Goal: Navigation & Orientation: Find specific page/section

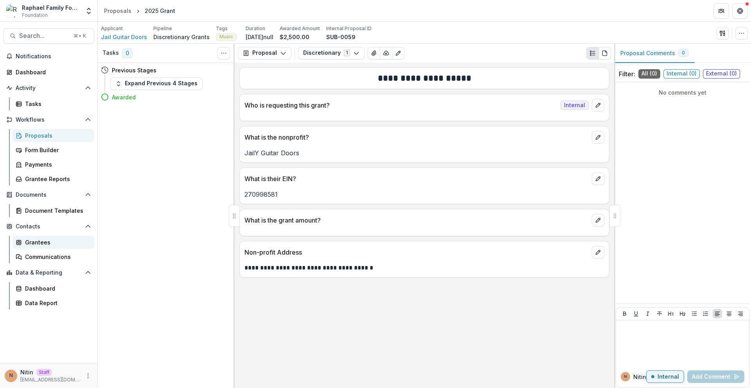
click at [39, 245] on div "Grantees" at bounding box center [56, 242] width 63 height 8
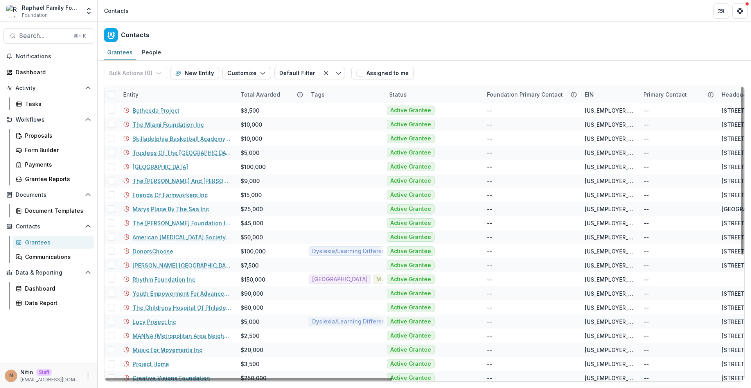
scroll to position [215, 0]
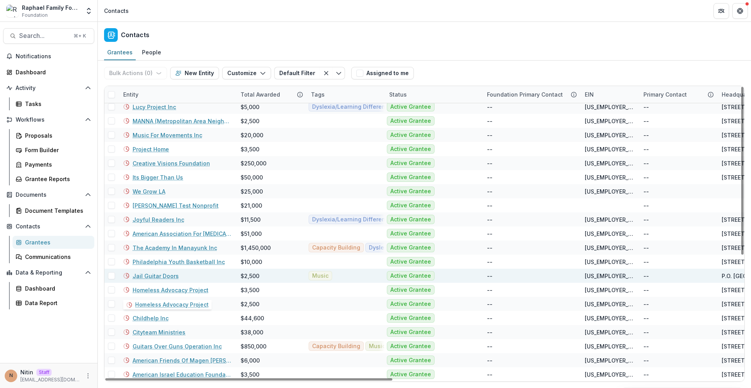
click at [213, 270] on div "Jail Guitar Doors" at bounding box center [177, 276] width 108 height 14
click at [167, 276] on link "Jail Guitar Doors" at bounding box center [156, 276] width 46 height 8
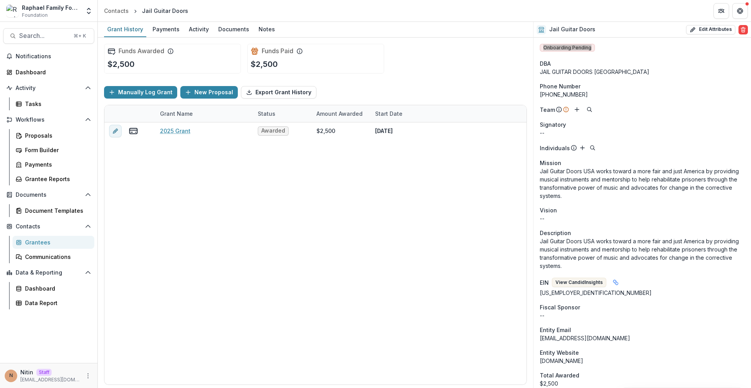
drag, startPoint x: 580, startPoint y: 47, endPoint x: 535, endPoint y: 43, distance: 44.4
drag, startPoint x: 533, startPoint y: 49, endPoint x: 475, endPoint y: 44, distance: 57.8
click at [533, 49] on div "Funds Awarded $2,500 Funds Paid $2,500 Manually Log Grant New Proposal Export G…" at bounding box center [316, 213] width 436 height 351
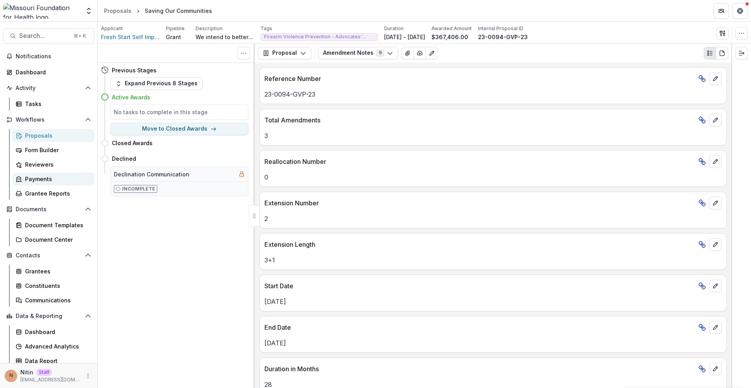
click at [44, 180] on div "Payments" at bounding box center [56, 179] width 63 height 8
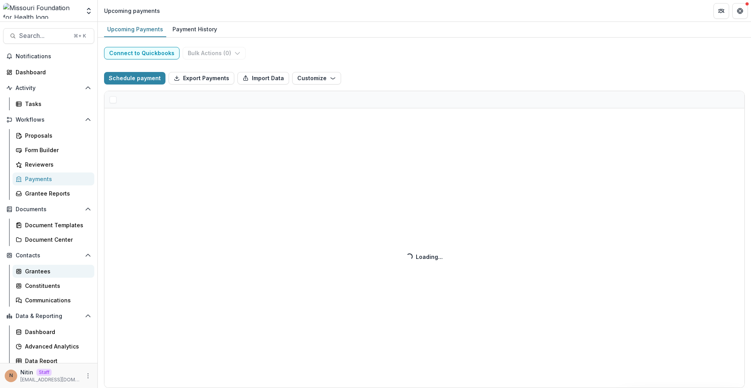
click at [35, 273] on div "Grantees" at bounding box center [56, 271] width 63 height 8
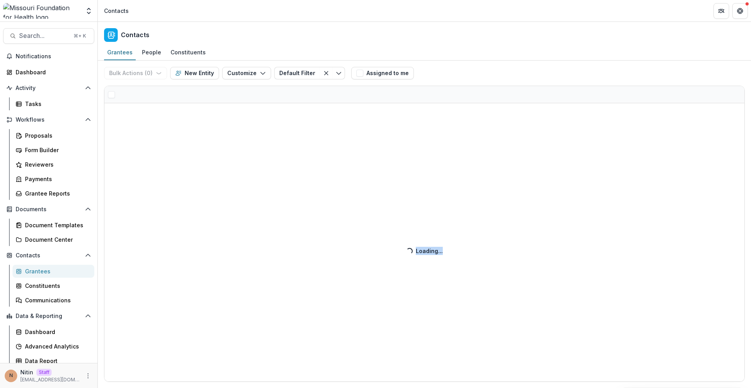
click at [373, 259] on div "Bulk Actions ( 0 ) Send Email Create Proposals Create Tasks New Entity Customiz…" at bounding box center [424, 225] width 653 height 328
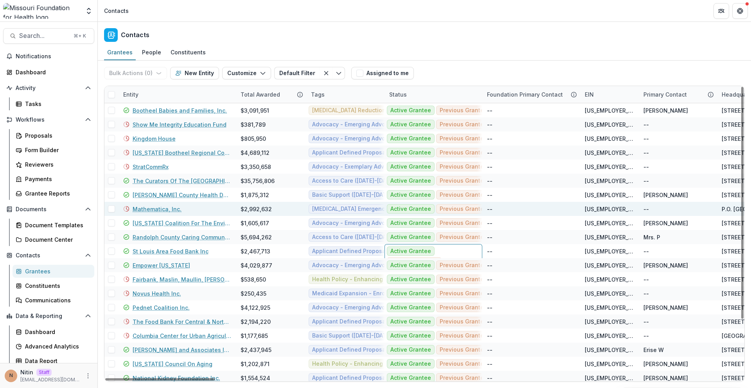
click at [524, 212] on div "--" at bounding box center [531, 209] width 88 height 14
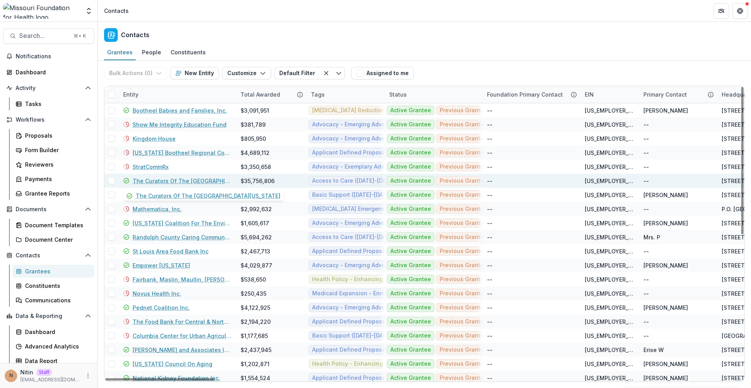
click at [139, 181] on link "The Curators Of The University Of Missouri" at bounding box center [182, 181] width 99 height 8
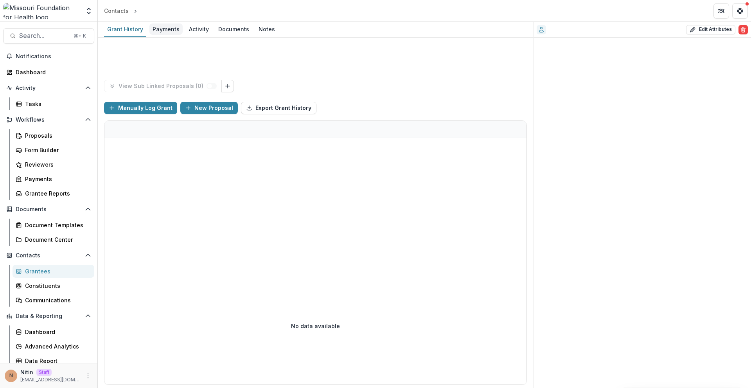
click at [160, 26] on div "Payments" at bounding box center [165, 28] width 33 height 11
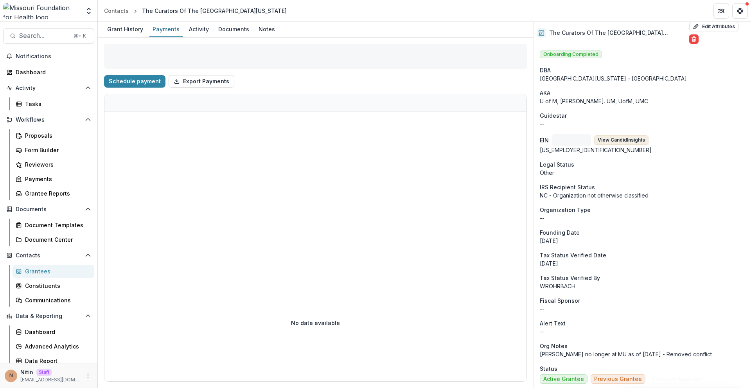
click at [614, 136] on button "View Candid Insights" at bounding box center [621, 139] width 54 height 9
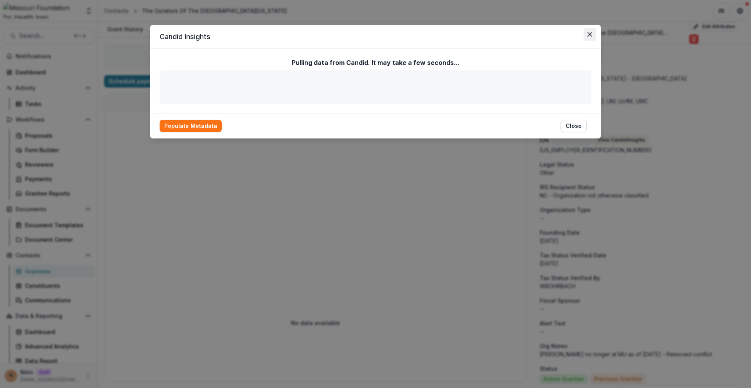
click at [592, 36] on button "Close" at bounding box center [590, 34] width 13 height 13
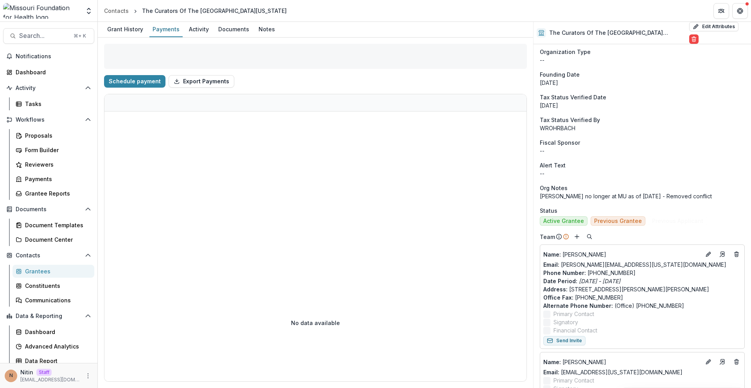
scroll to position [157, 0]
click at [566, 244] on div "Name : Candace Rodman Email: c.rodman@missouri.edu Phone Number : 660-269-9656 …" at bounding box center [642, 296] width 205 height 104
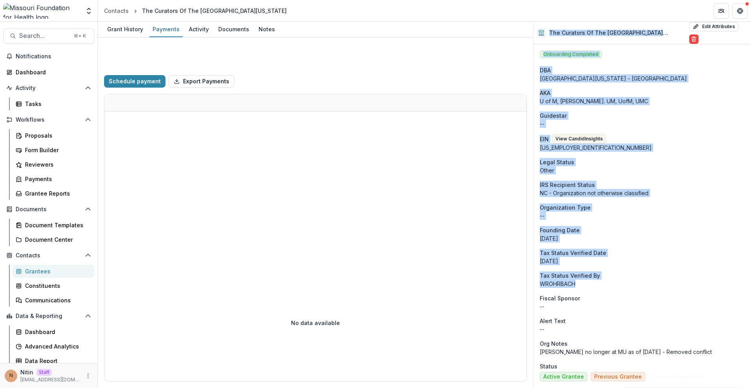
drag, startPoint x: 549, startPoint y: 28, endPoint x: 610, endPoint y: 281, distance: 260.1
click at [608, 278] on div "The Curators Of The [GEOGRAPHIC_DATA][US_STATE] Edit Attributes Are you sure? T…" at bounding box center [642, 205] width 218 height 366
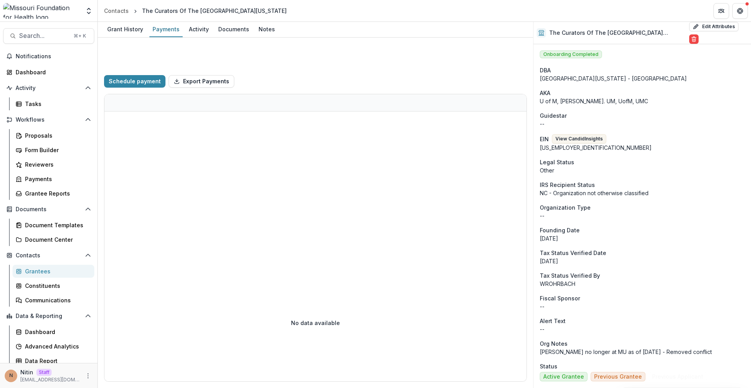
click at [615, 280] on p "WROHRBACH" at bounding box center [642, 284] width 205 height 8
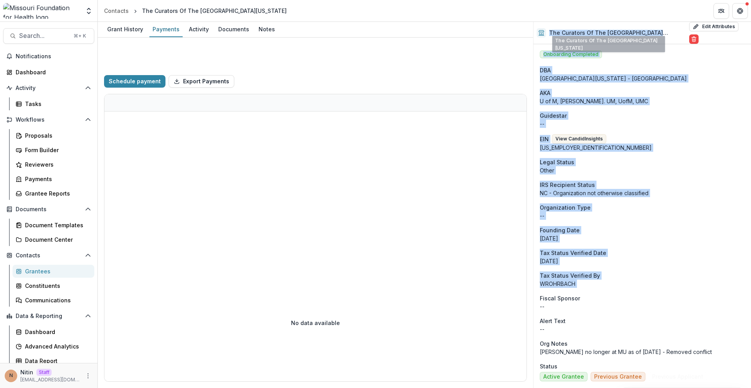
drag, startPoint x: 615, startPoint y: 280, endPoint x: 549, endPoint y: 27, distance: 261.3
click at [549, 27] on div "The Curators Of The University Of Missouri Edit Attributes Are you sure? This a…" at bounding box center [642, 205] width 218 height 366
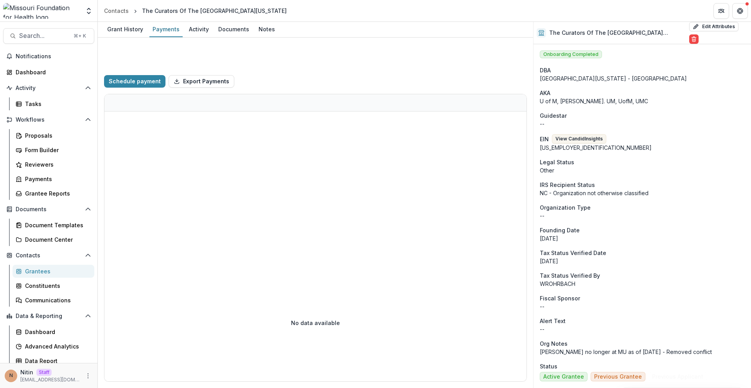
click at [550, 30] on h2 "The Curators Of The [GEOGRAPHIC_DATA][US_STATE]" at bounding box center [617, 33] width 137 height 7
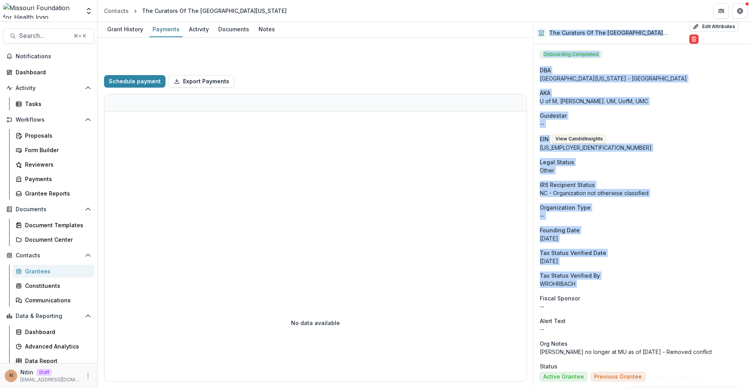
drag, startPoint x: 550, startPoint y: 30, endPoint x: 593, endPoint y: 278, distance: 251.7
click at [593, 278] on div "The Curators Of The University Of Missouri Edit Attributes Are you sure? This a…" at bounding box center [642, 205] width 218 height 366
click at [593, 280] on p "WROHRBACH" at bounding box center [642, 284] width 205 height 8
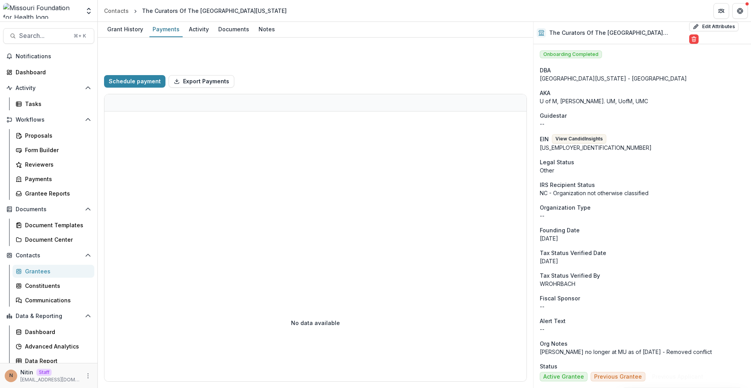
click at [151, 31] on div "Payments" at bounding box center [165, 28] width 33 height 11
drag, startPoint x: 268, startPoint y: 32, endPoint x: 270, endPoint y: 15, distance: 17.3
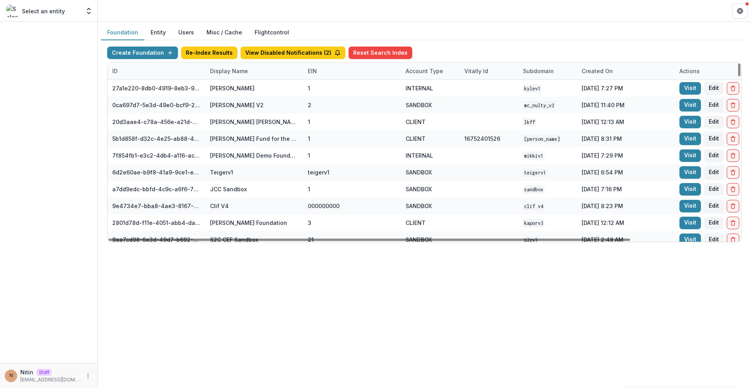
click at [261, 70] on div "Display Name" at bounding box center [254, 71] width 98 height 17
click at [253, 94] on input at bounding box center [254, 89] width 94 height 13
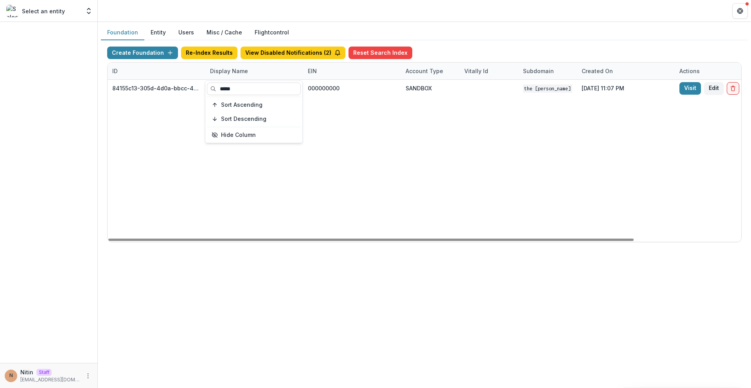
type input "*****"
click at [343, 165] on div "84155c13-305d-4d0a-bbcc-4e8fb1a9ec77 TCLFF Workflow Sandbox 000000000 SANDBOX T…" at bounding box center [489, 161] width 763 height 162
click at [257, 66] on div "Display Name" at bounding box center [254, 71] width 98 height 17
click at [242, 86] on input "*****" at bounding box center [254, 89] width 94 height 13
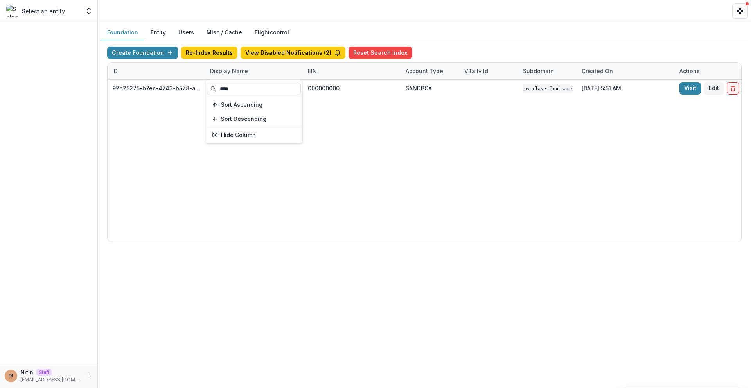
type input "****"
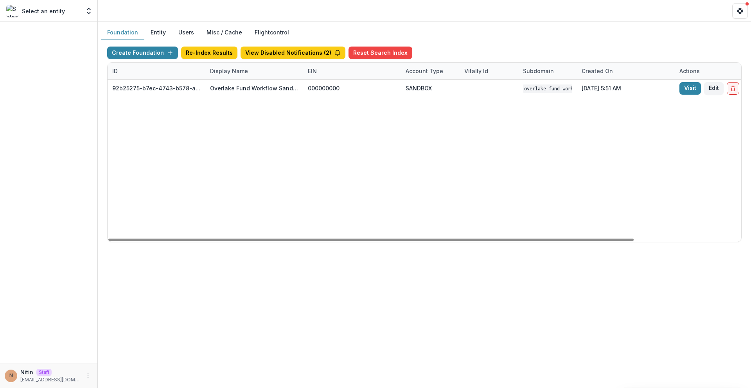
click at [371, 134] on div "92b25275-b7ec-4743-b578-ab48cd6d66a4 Overlake Fund Workflow Sandbox 000000000 S…" at bounding box center [489, 161] width 763 height 162
click at [257, 74] on div "Display Name" at bounding box center [254, 71] width 98 height 17
click at [239, 90] on input "****" at bounding box center [254, 89] width 94 height 13
type input "****"
click at [270, 284] on div "Foundation Entity Users Misc / Cache Flightcontrol Create Foundation Re-Index R…" at bounding box center [424, 205] width 653 height 366
